Goal: Task Accomplishment & Management: Use online tool/utility

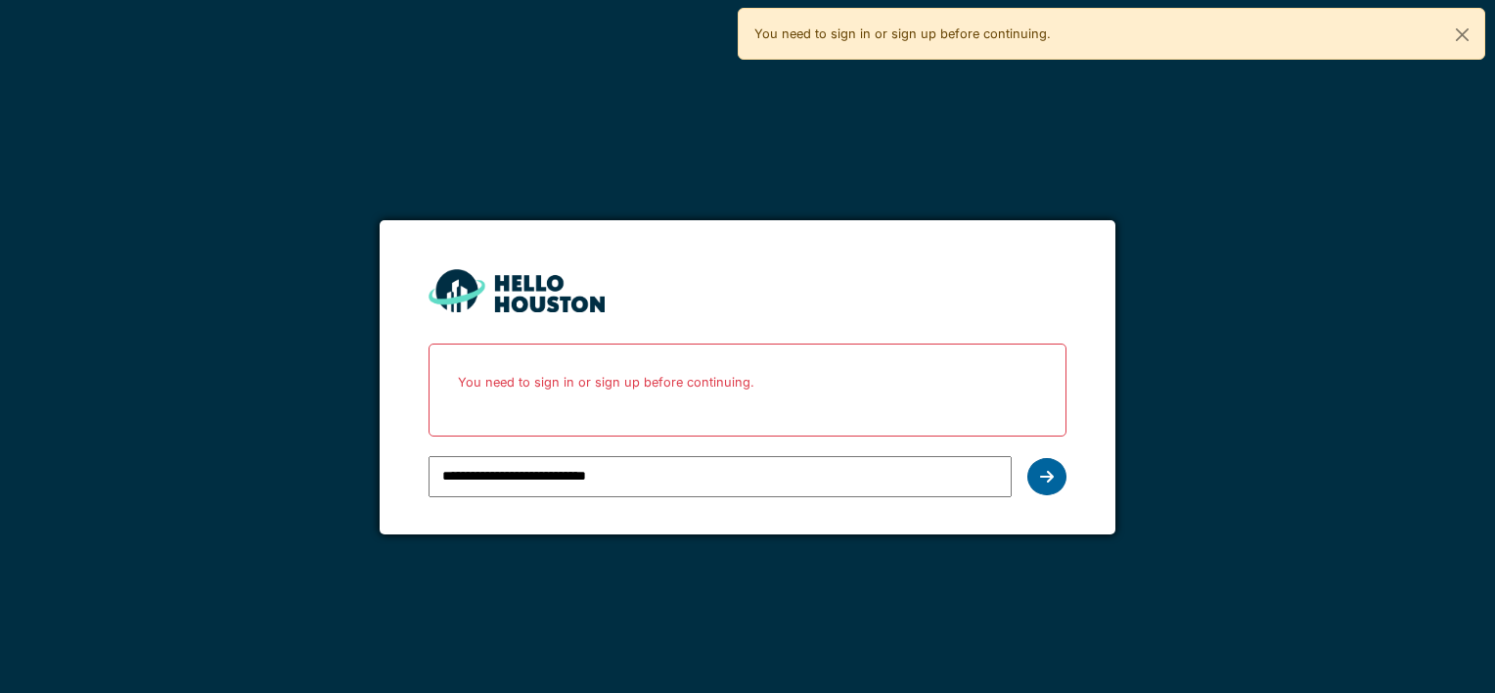
click at [1042, 470] on icon at bounding box center [1047, 477] width 14 height 16
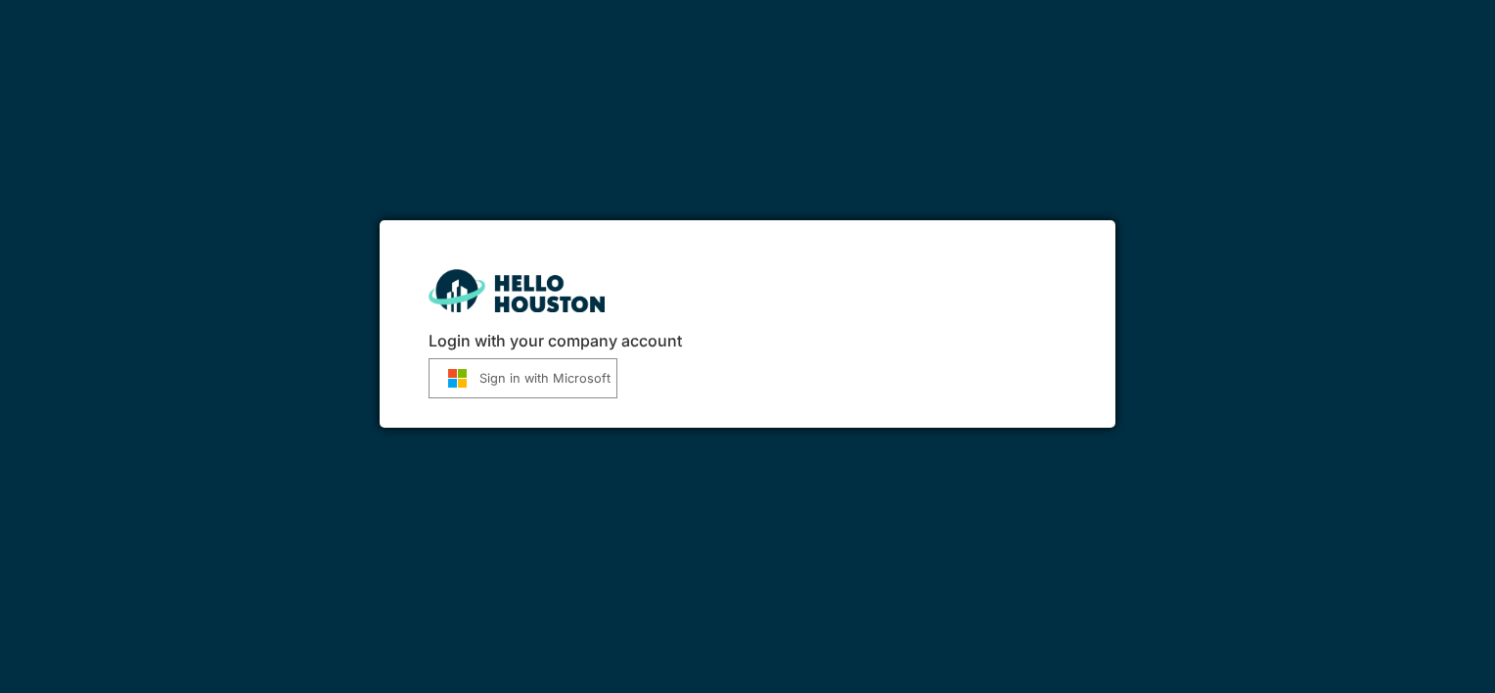
click at [589, 368] on button "Sign in with Microsoft" at bounding box center [523, 378] width 189 height 40
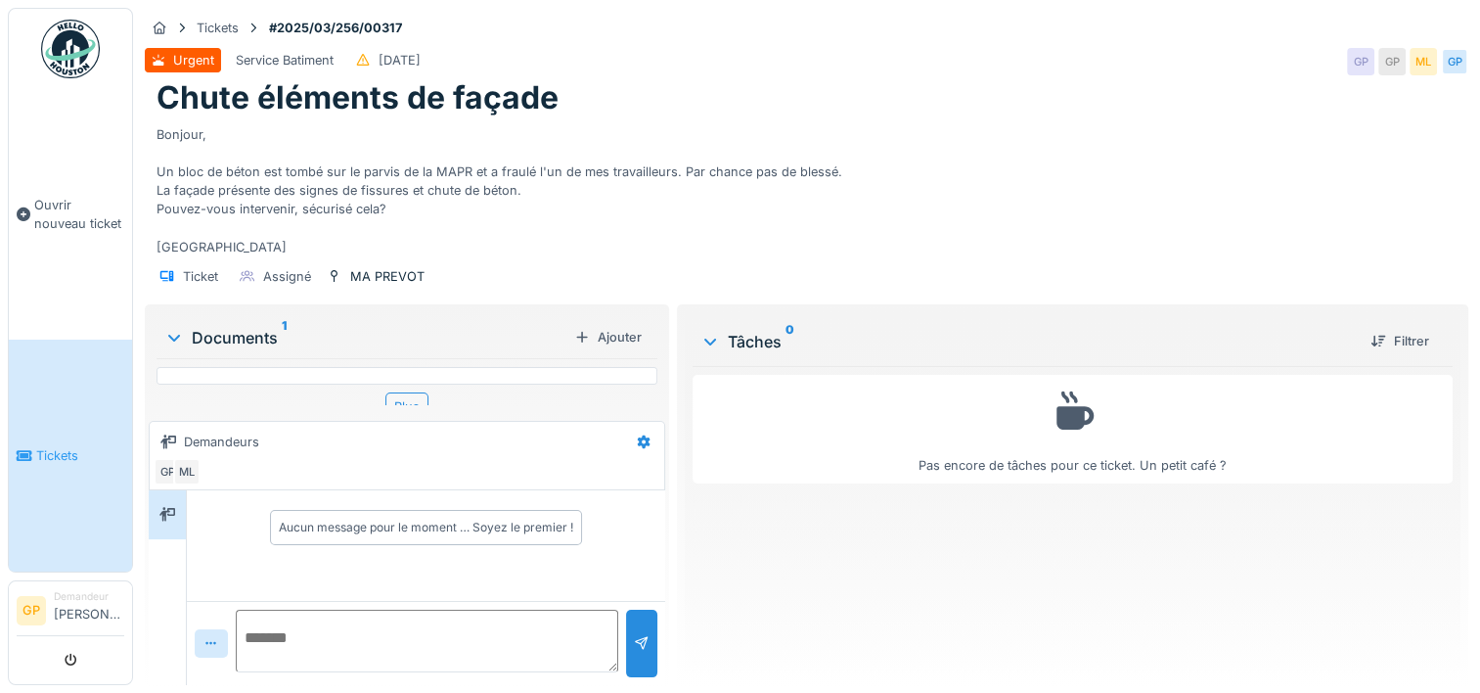
click at [174, 337] on icon at bounding box center [174, 338] width 16 height 20
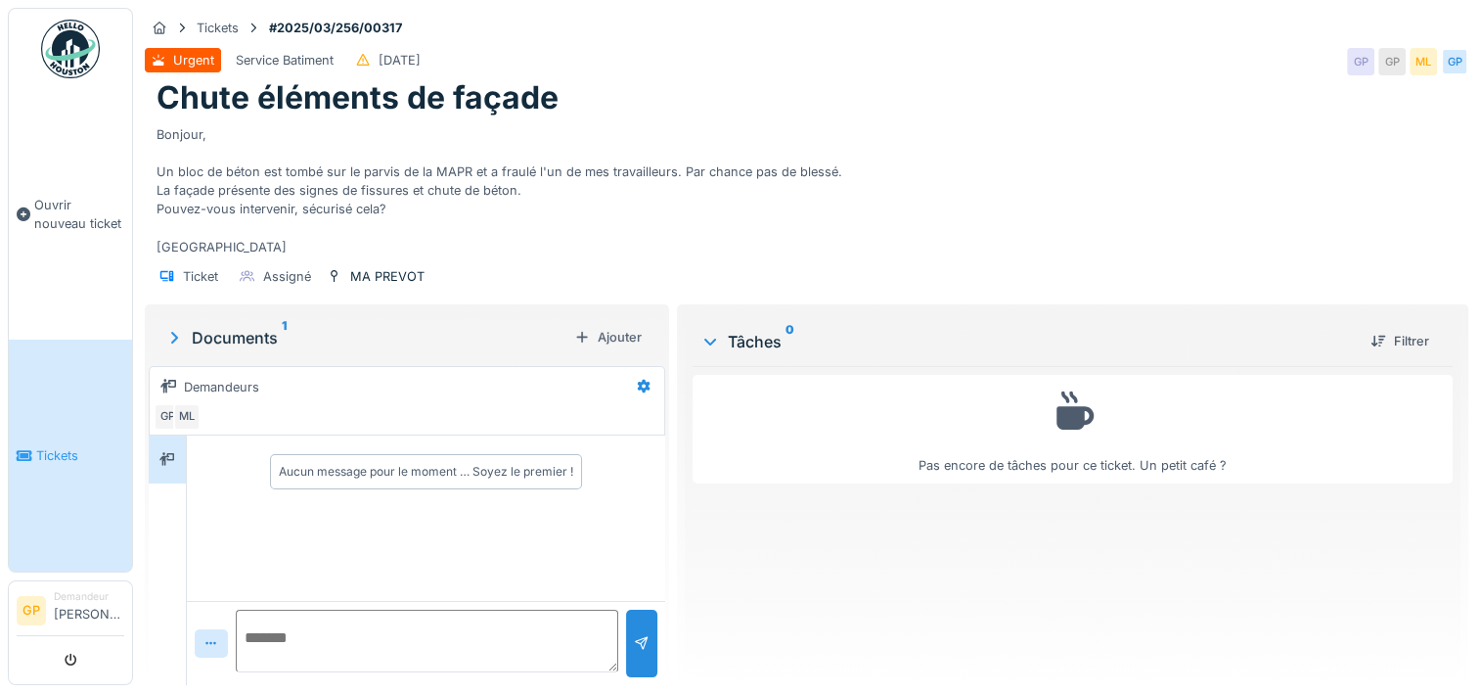
click at [174, 337] on icon at bounding box center [174, 338] width 20 height 16
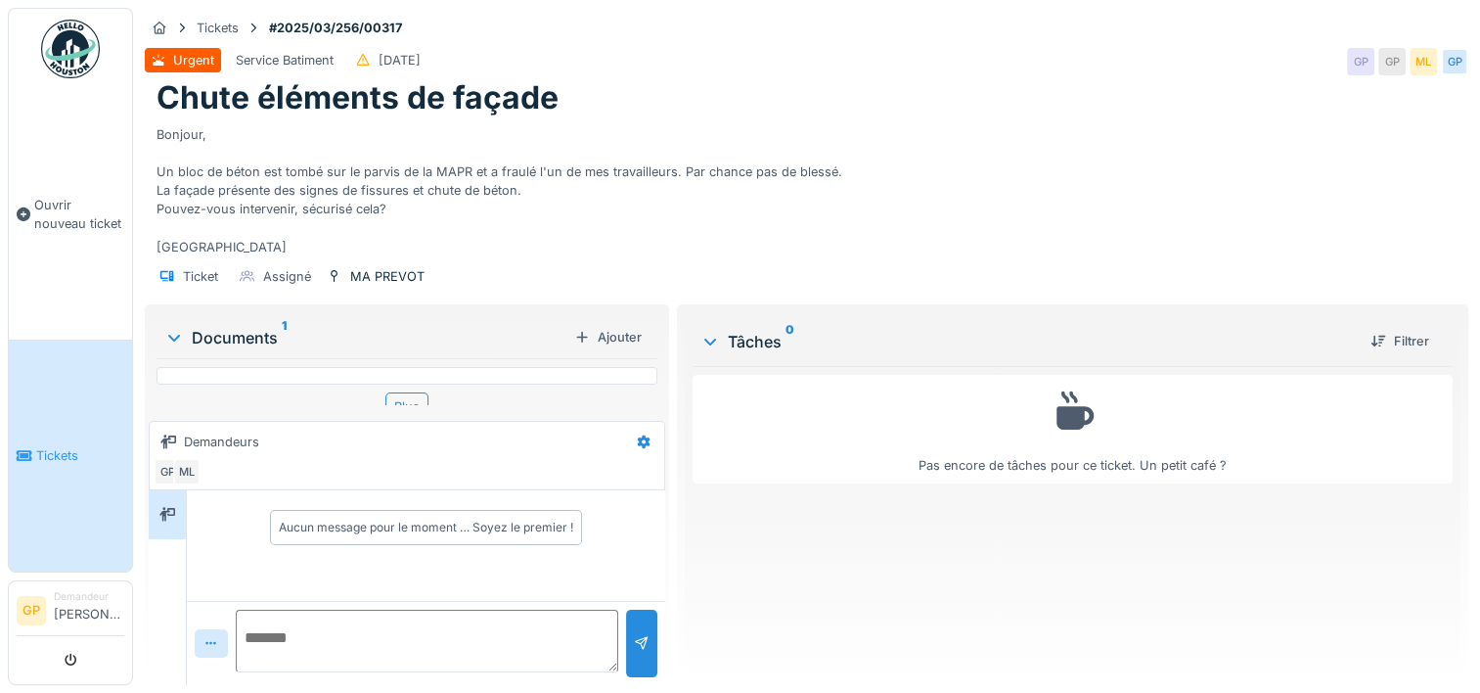
scroll to position [15, 0]
